Goal: Transaction & Acquisition: Obtain resource

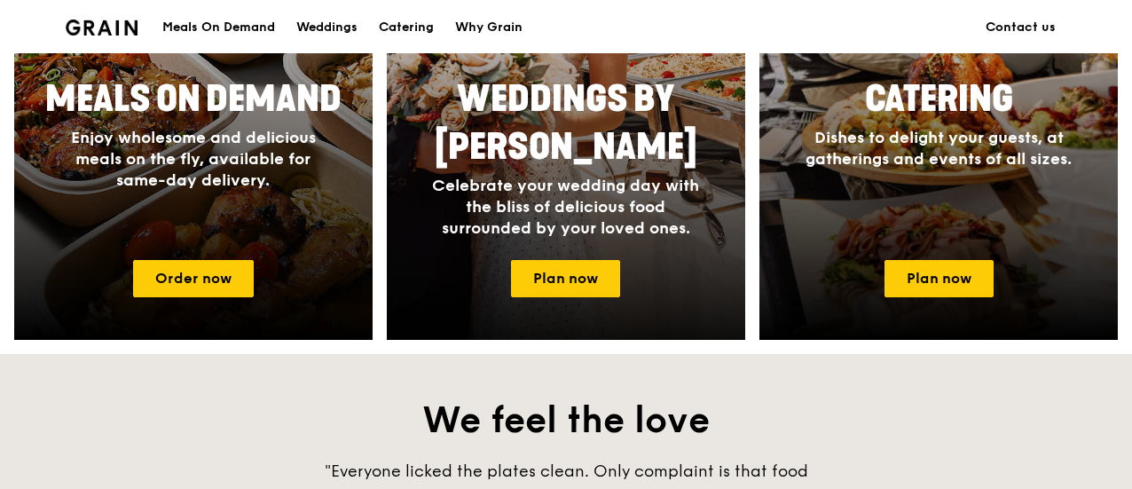
scroll to position [1065, 0]
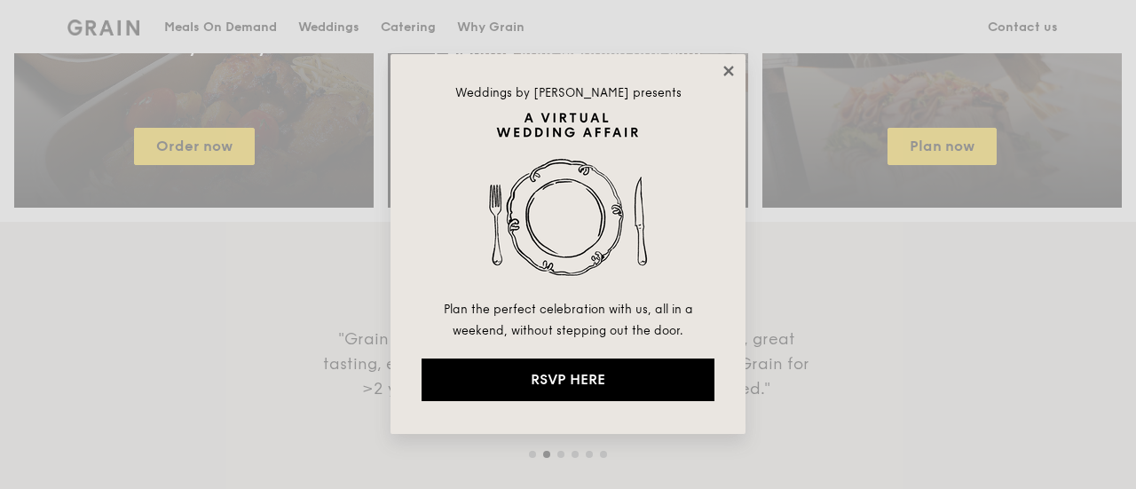
click at [735, 77] on icon at bounding box center [729, 71] width 16 height 16
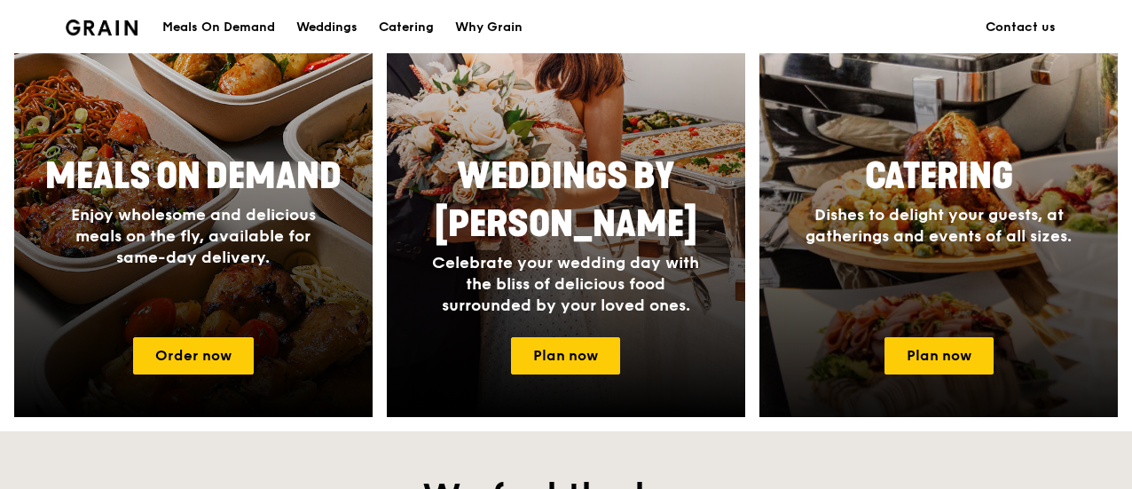
scroll to position [976, 0]
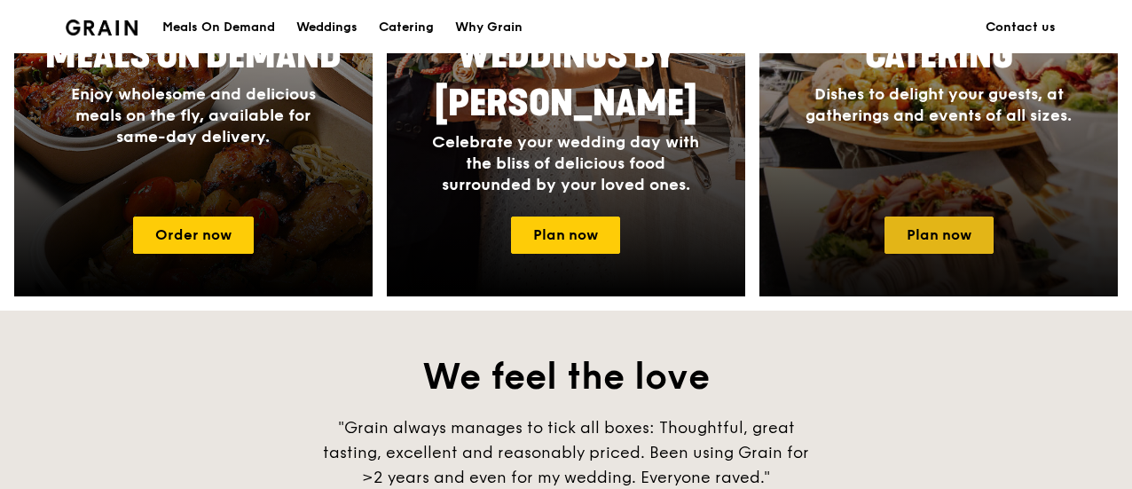
click at [903, 244] on link "Plan now" at bounding box center [939, 235] width 109 height 37
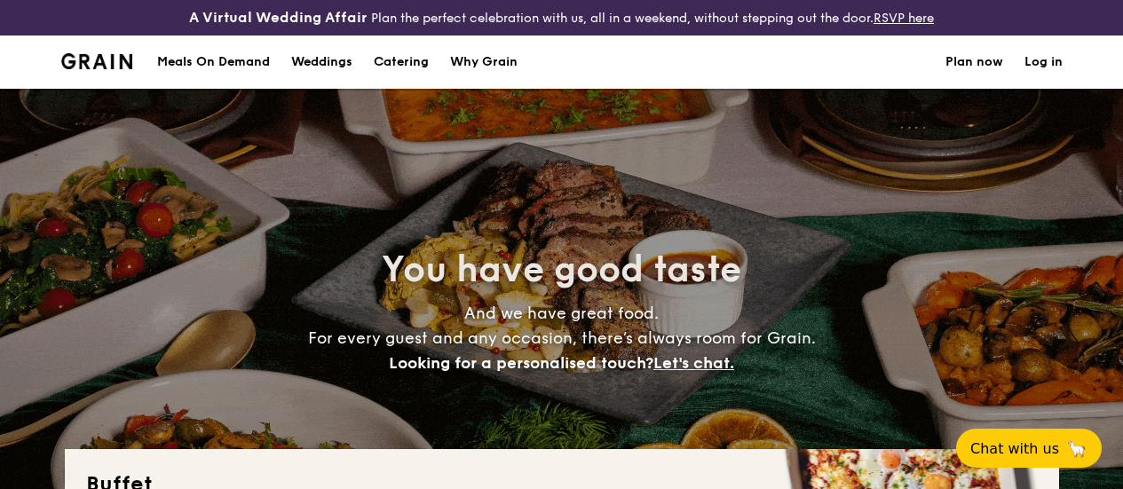
select select
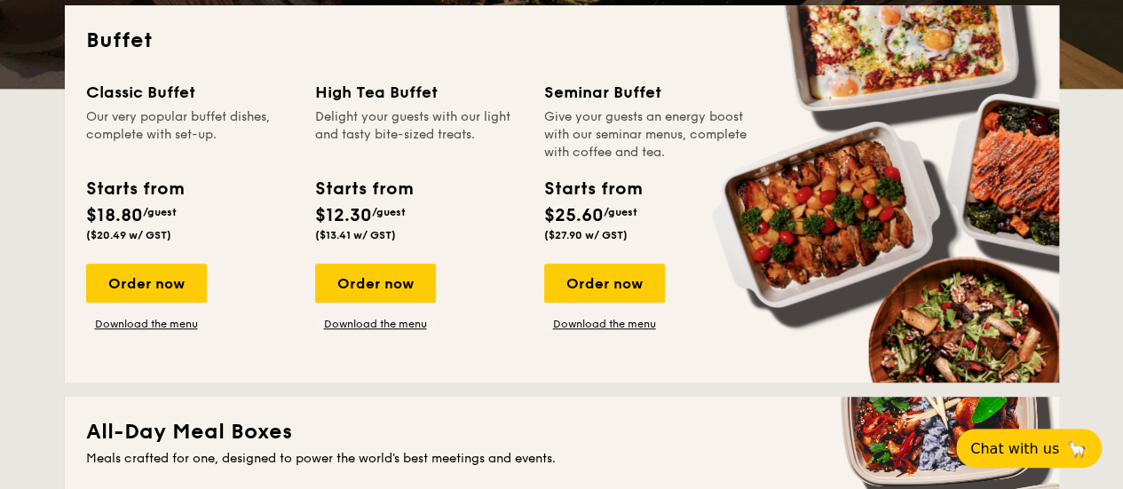
scroll to position [458, 0]
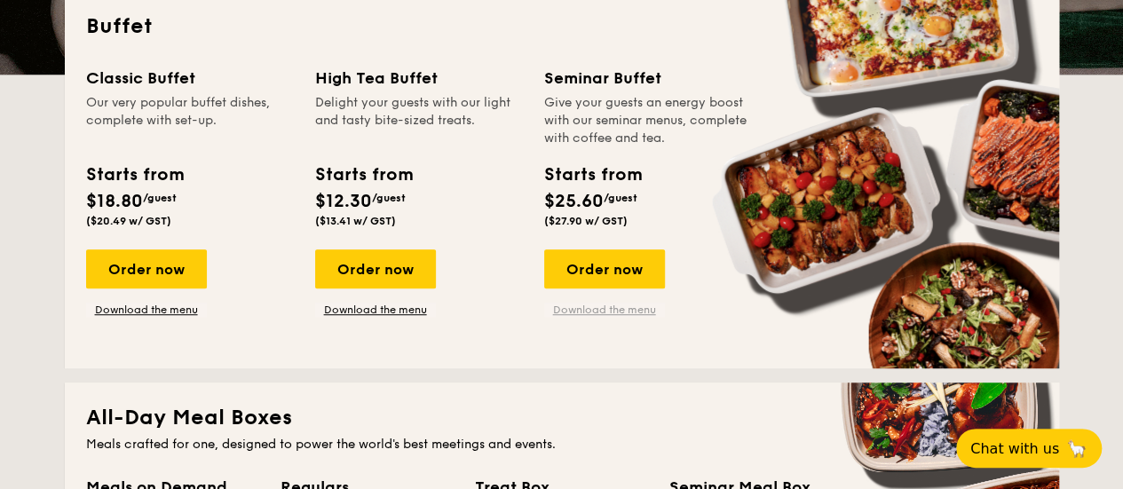
click at [638, 317] on link "Download the menu" at bounding box center [604, 310] width 121 height 14
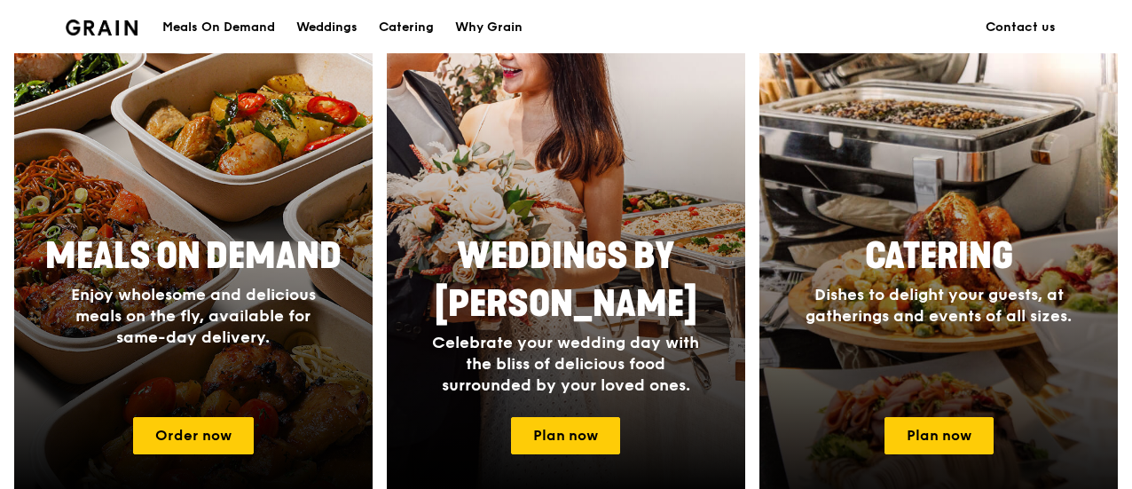
scroll to position [887, 0]
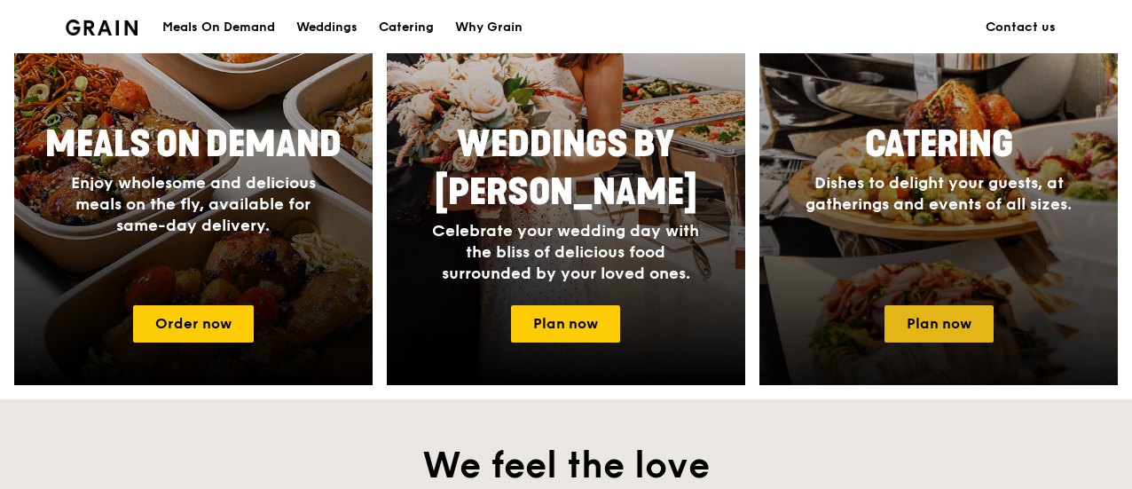
click at [957, 324] on link "Plan now" at bounding box center [939, 323] width 109 height 37
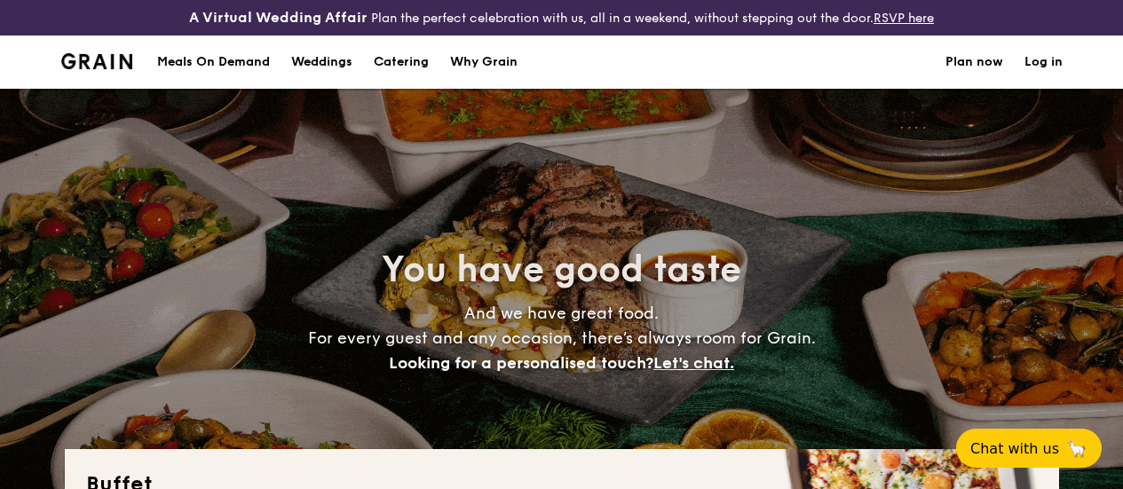
select select
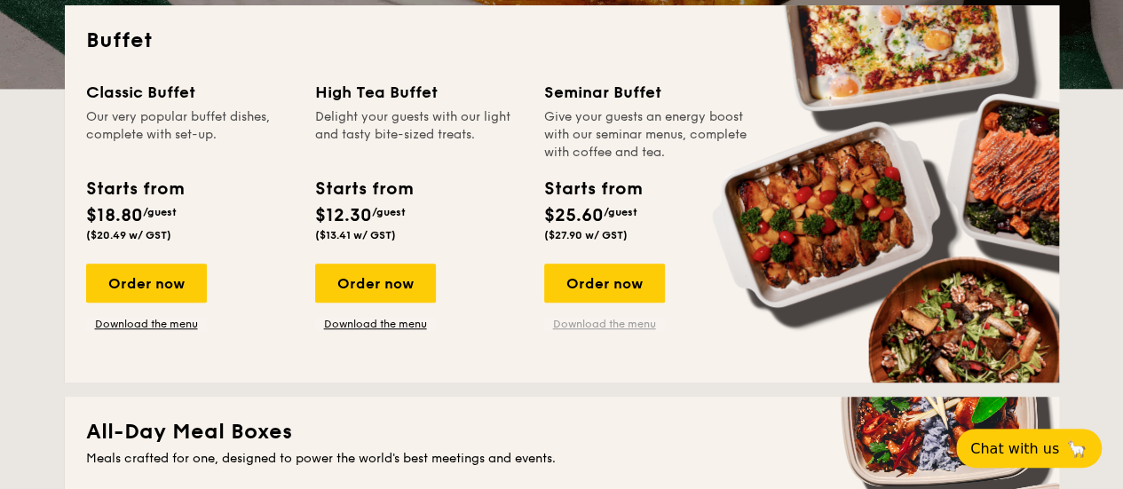
scroll to position [458, 0]
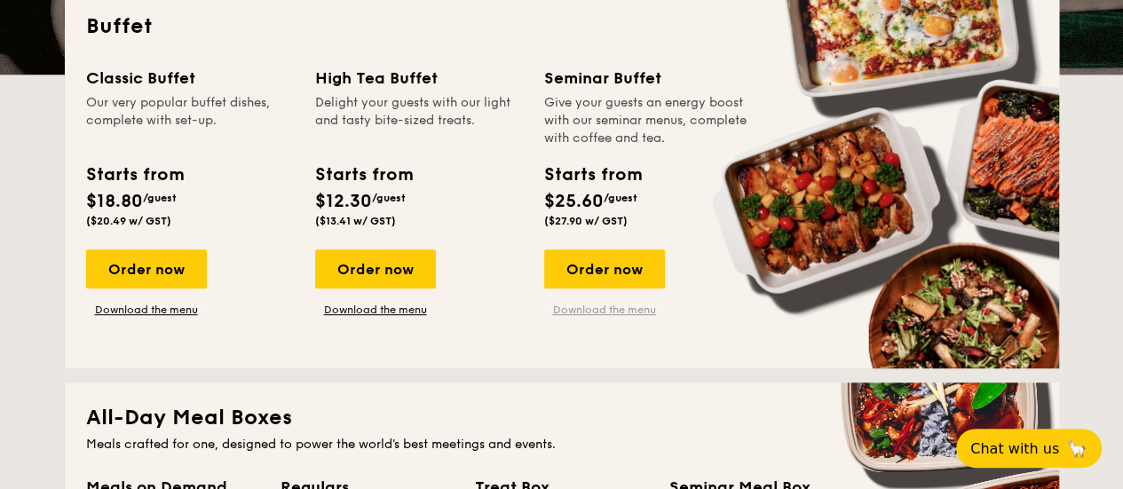
click at [630, 317] on link "Download the menu" at bounding box center [604, 310] width 121 height 14
